Goal: Entertainment & Leisure: Consume media (video, audio)

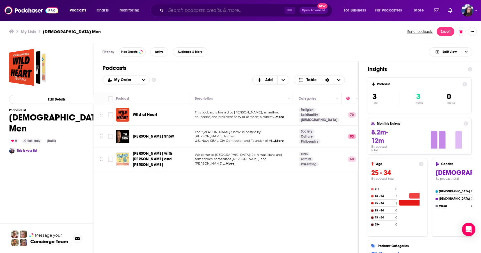
click at [178, 10] on input "Search podcasts, credits, & more..." at bounding box center [225, 10] width 119 height 9
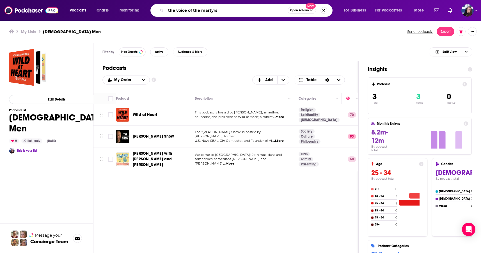
type input "the voice of the martyrs"
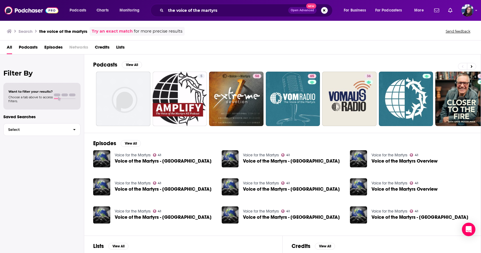
click at [202, 31] on div "Search the voice of the martyrs Try an exact match for more precise results Sen…" at bounding box center [239, 31] width 465 height 9
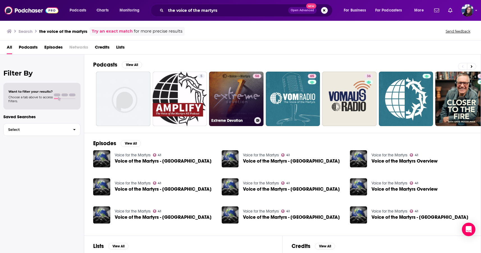
click at [237, 92] on link "58 Extreme Devotion" at bounding box center [236, 99] width 54 height 54
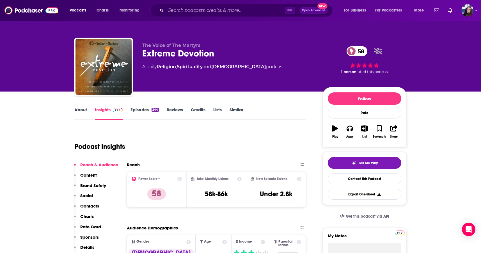
click at [138, 109] on link "Episodes 244" at bounding box center [144, 113] width 28 height 13
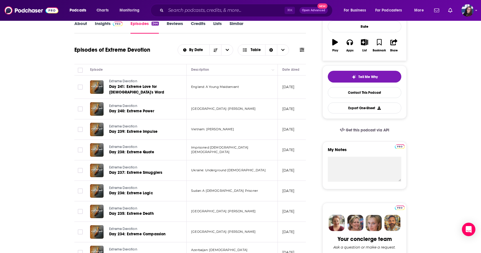
scroll to position [81, 0]
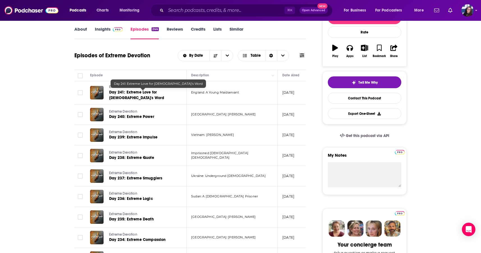
click at [133, 92] on span "Day 241: Extreme Love for [DEMOGRAPHIC_DATA]'s Word" at bounding box center [136, 95] width 55 height 10
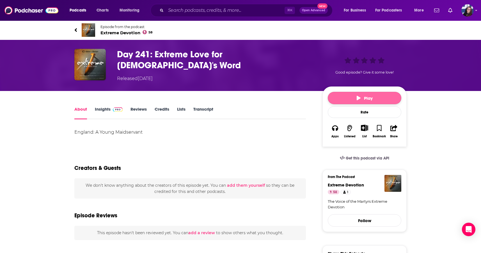
click at [366, 93] on button "Play" at bounding box center [364, 98] width 73 height 12
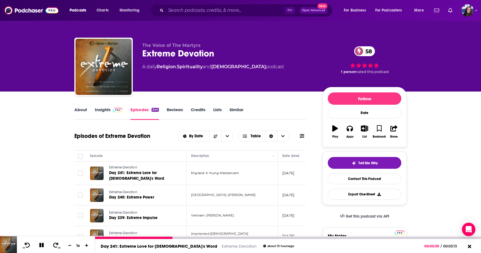
click at [40, 247] on icon at bounding box center [41, 245] width 4 height 4
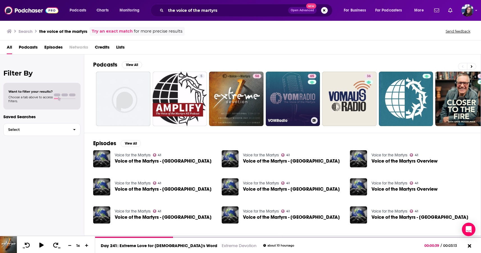
click at [284, 98] on link "65 VOMRadio" at bounding box center [293, 99] width 54 height 54
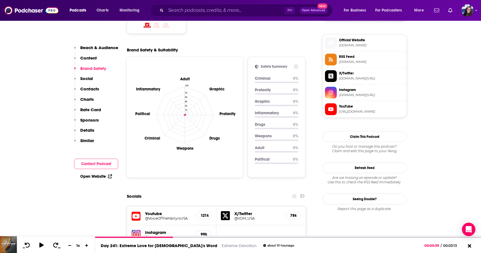
scroll to position [495, 0]
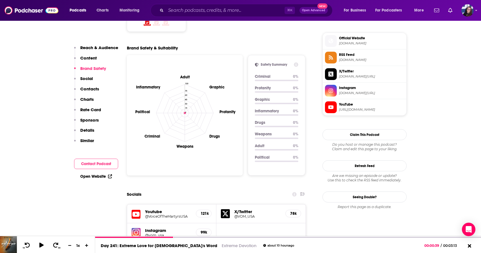
click at [168, 214] on h5 "@VoiceOfTheMartyrsUSA" at bounding box center [168, 216] width 46 height 4
